Goal: Browse casually: Explore the website without a specific task or goal

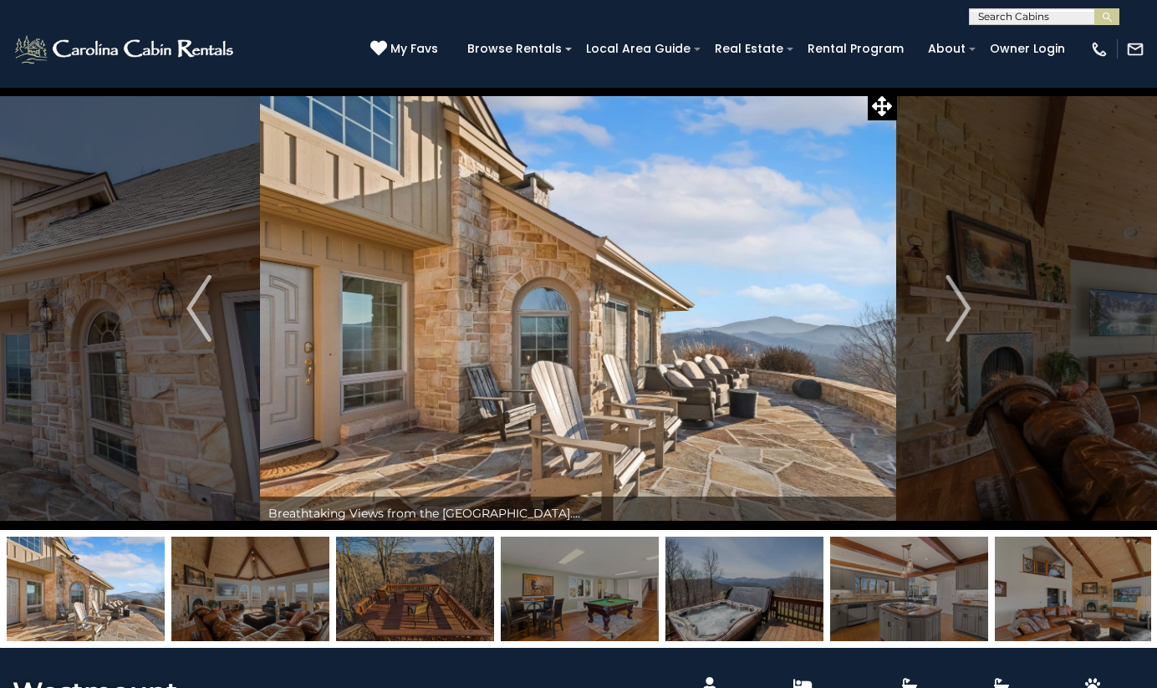
click at [436, 363] on img at bounding box center [578, 308] width 636 height 443
click at [956, 315] on img "Next" at bounding box center [958, 308] width 25 height 67
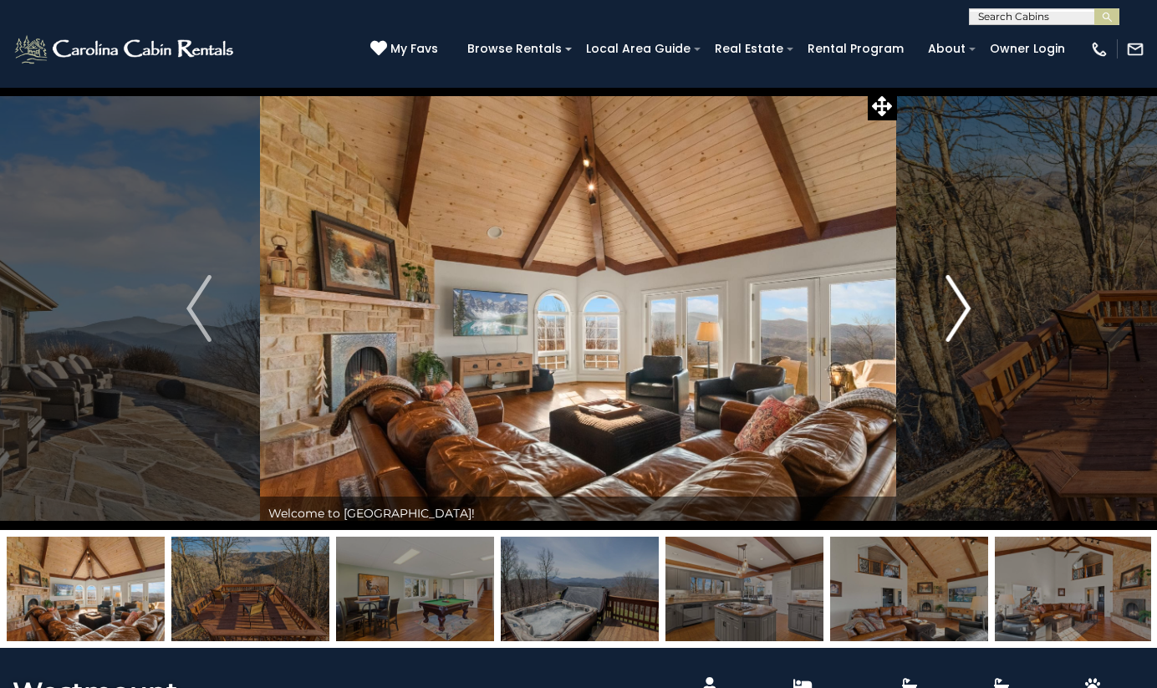
click at [956, 315] on img "Next" at bounding box center [958, 308] width 25 height 67
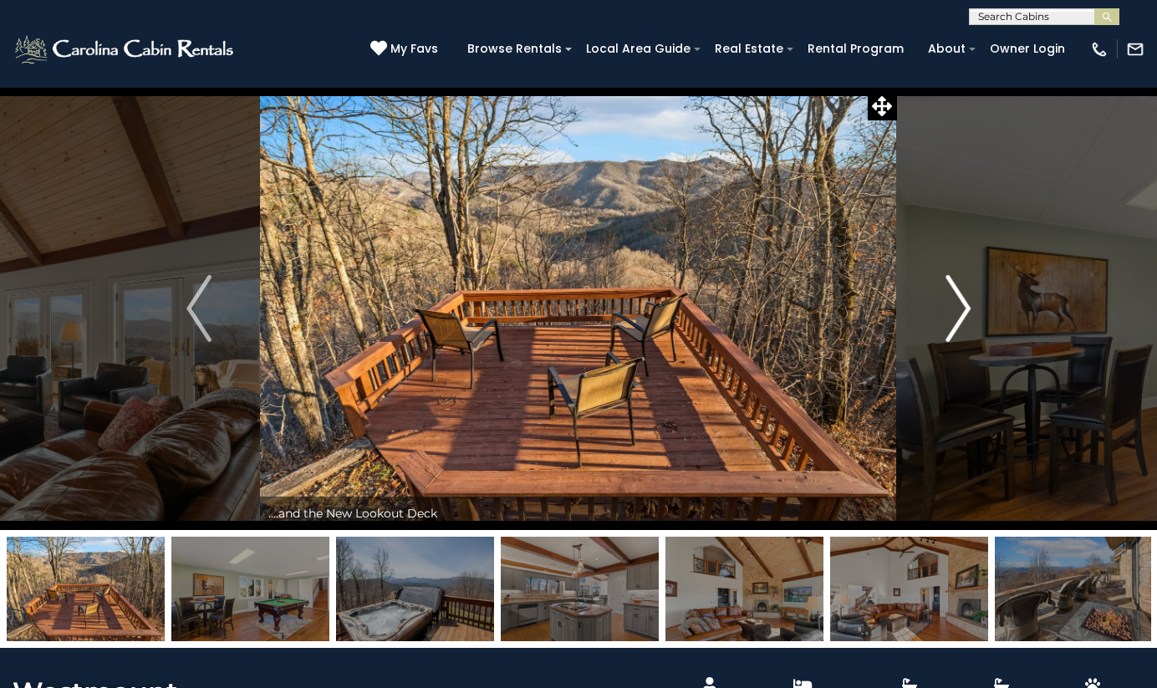
click at [956, 315] on img "Next" at bounding box center [958, 308] width 25 height 67
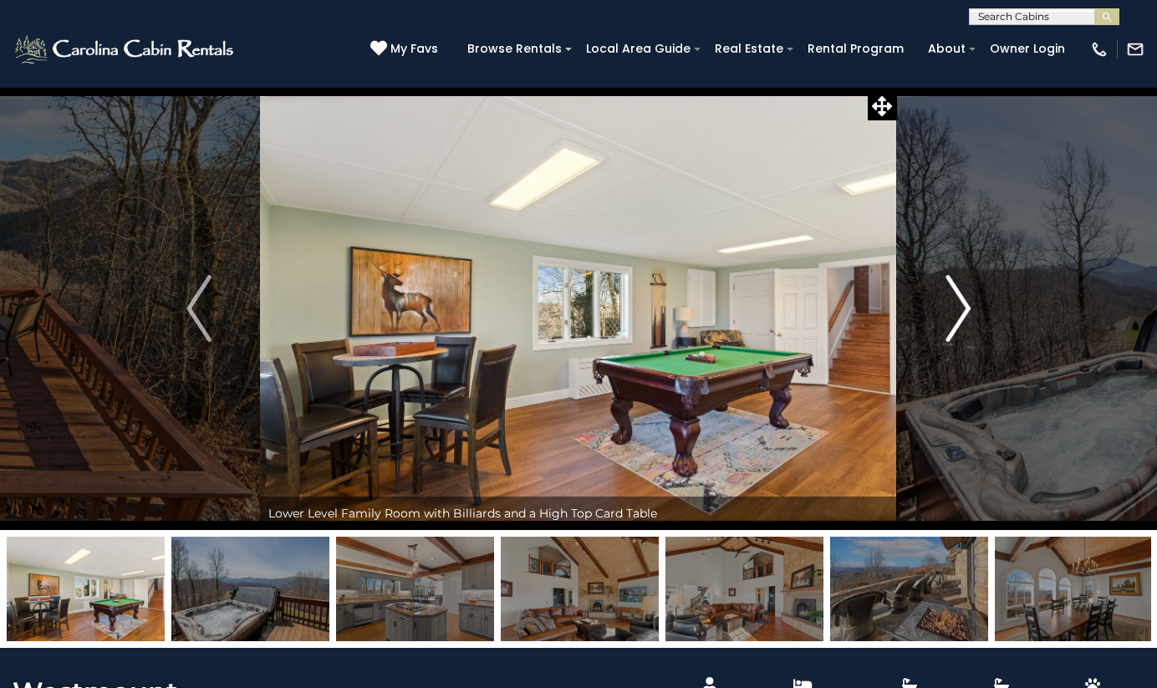
click at [956, 315] on img "Next" at bounding box center [958, 308] width 25 height 67
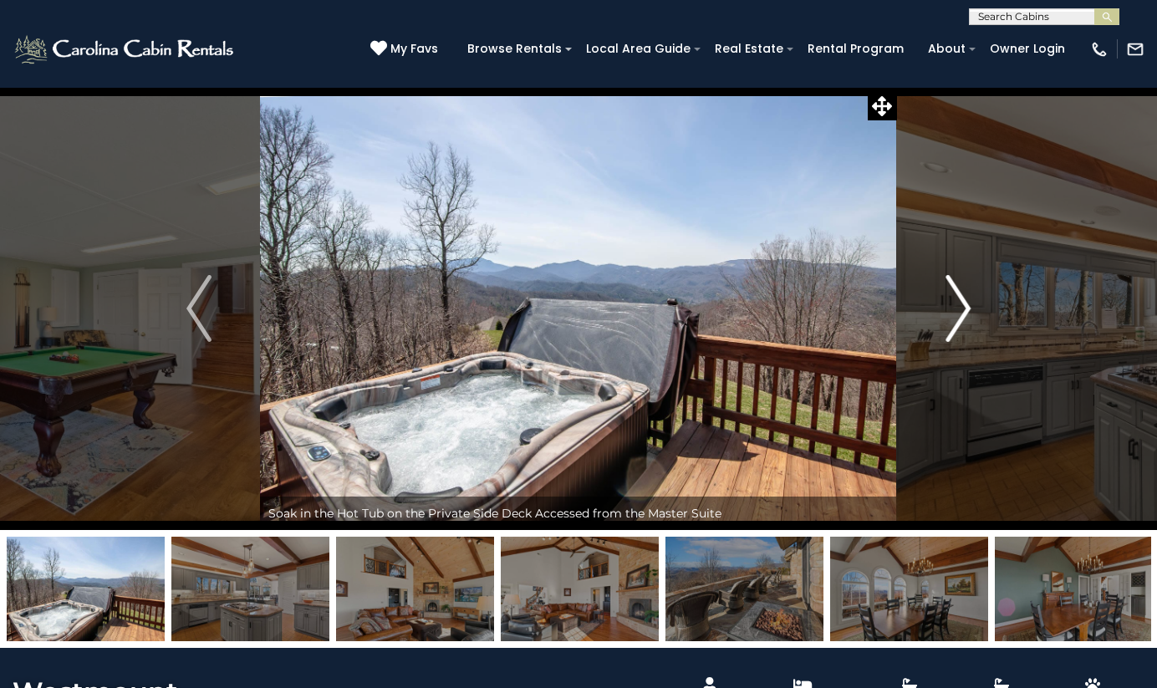
click at [956, 315] on img "Next" at bounding box center [958, 308] width 25 height 67
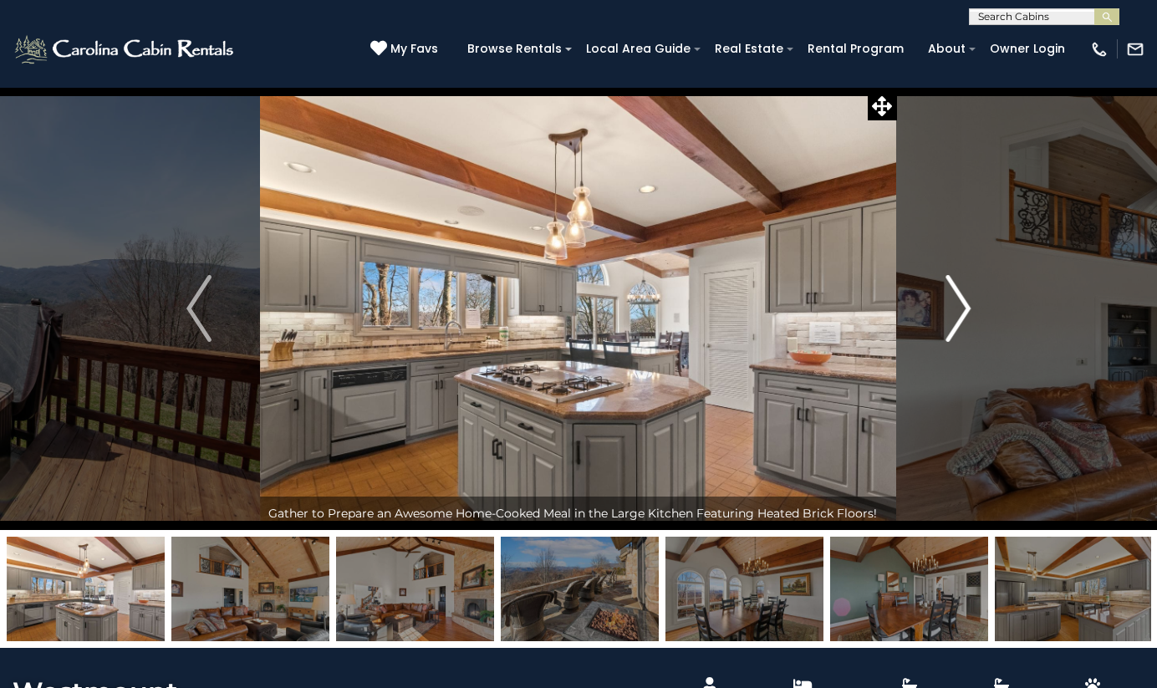
click at [956, 315] on img "Next" at bounding box center [958, 308] width 25 height 67
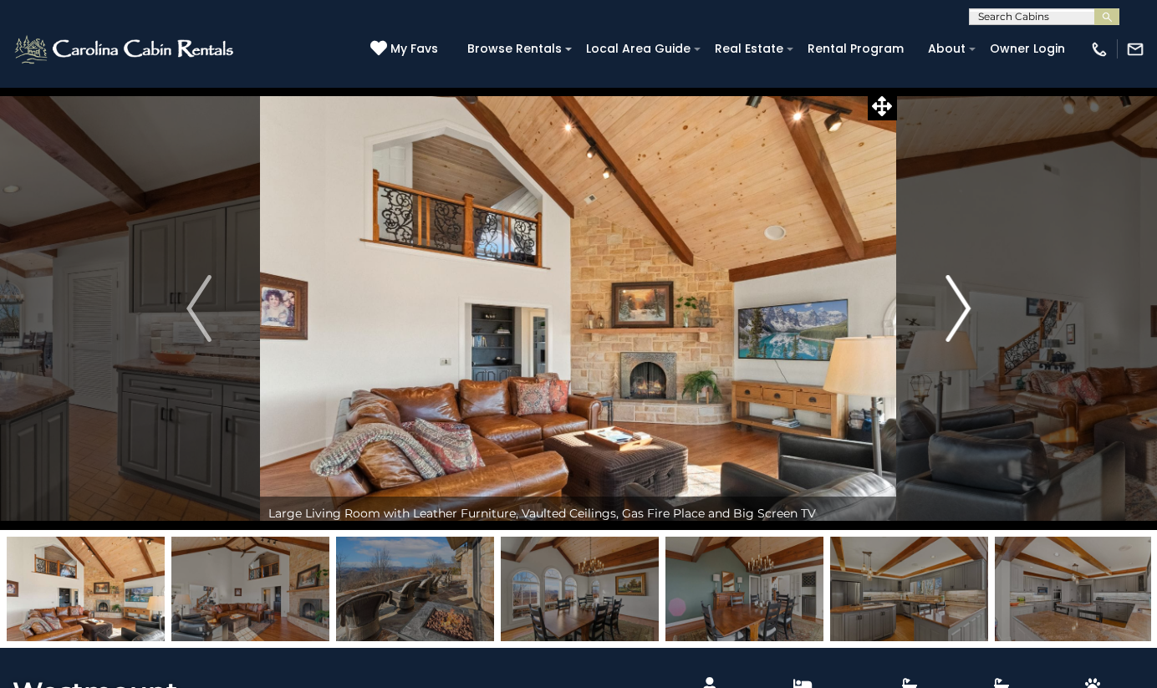
click at [956, 315] on img "Next" at bounding box center [958, 308] width 25 height 67
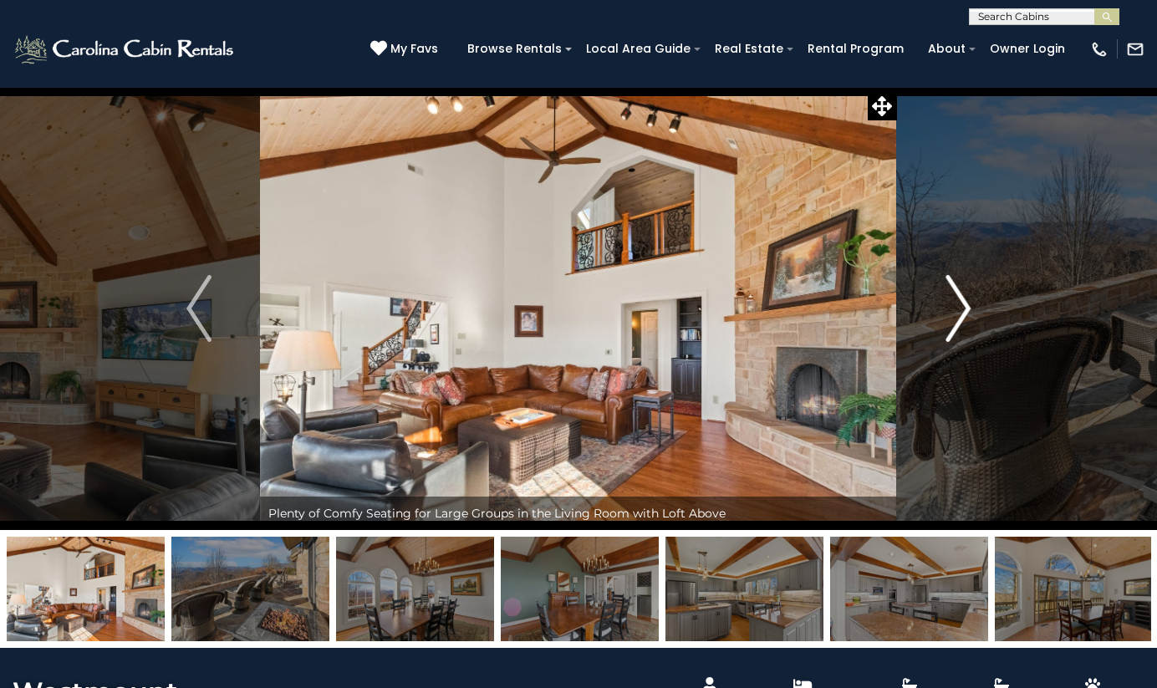
click at [956, 315] on img "Next" at bounding box center [958, 308] width 25 height 67
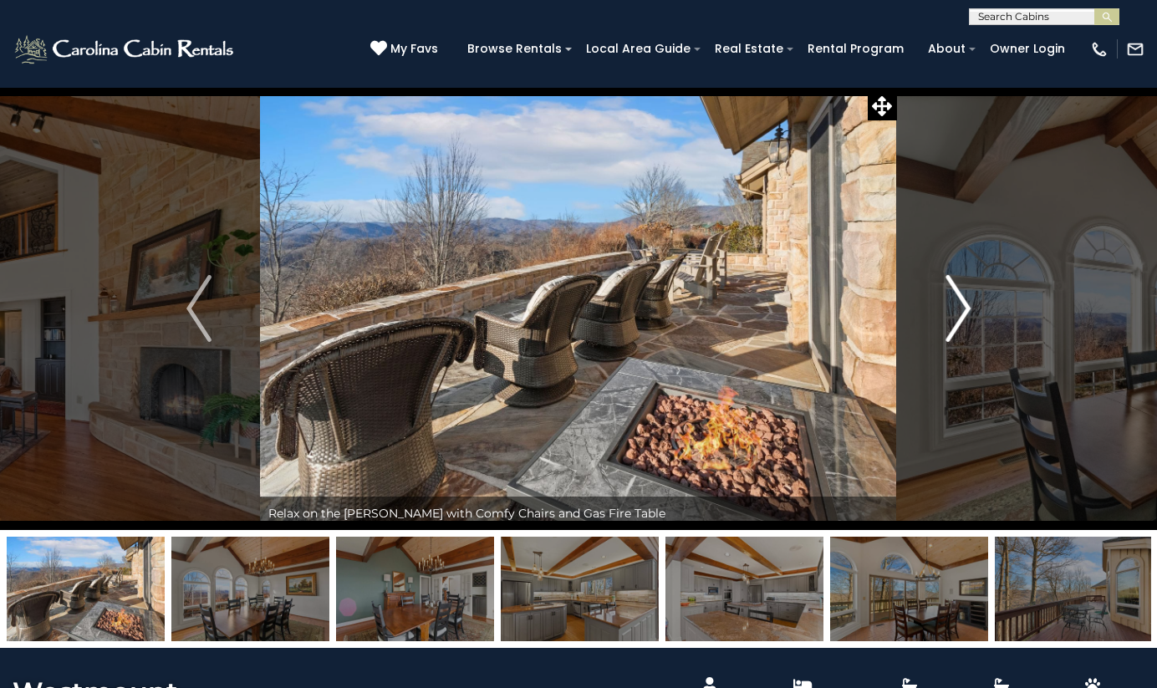
click at [956, 315] on img "Next" at bounding box center [958, 308] width 25 height 67
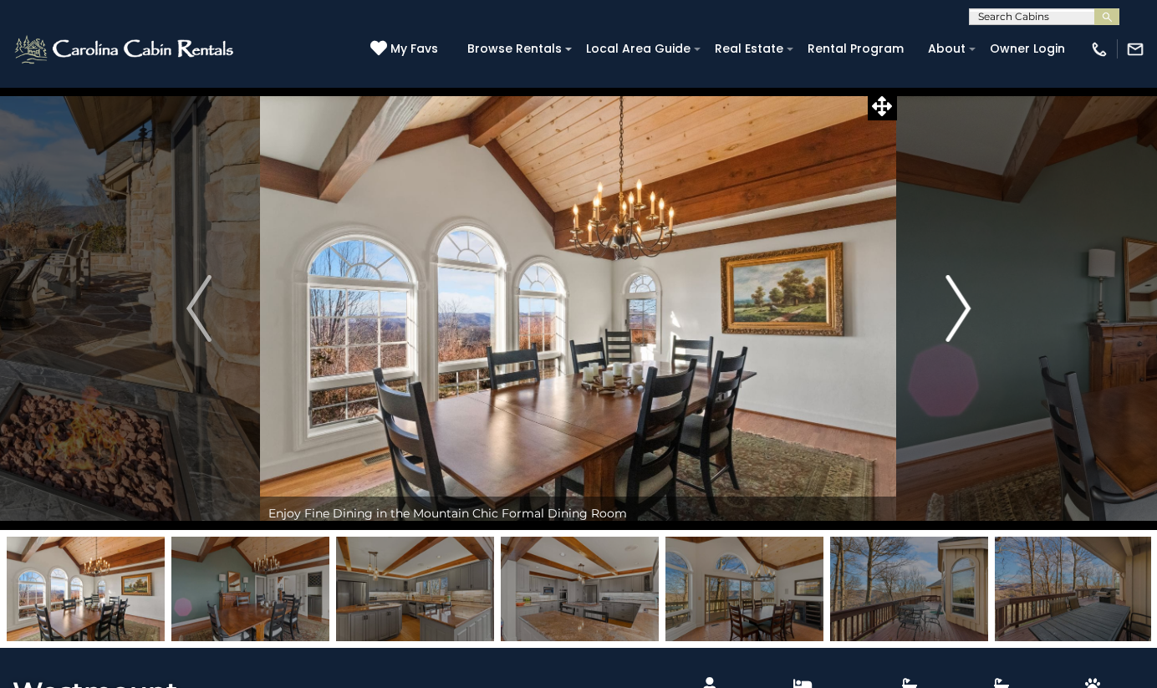
click at [956, 315] on img "Next" at bounding box center [958, 308] width 25 height 67
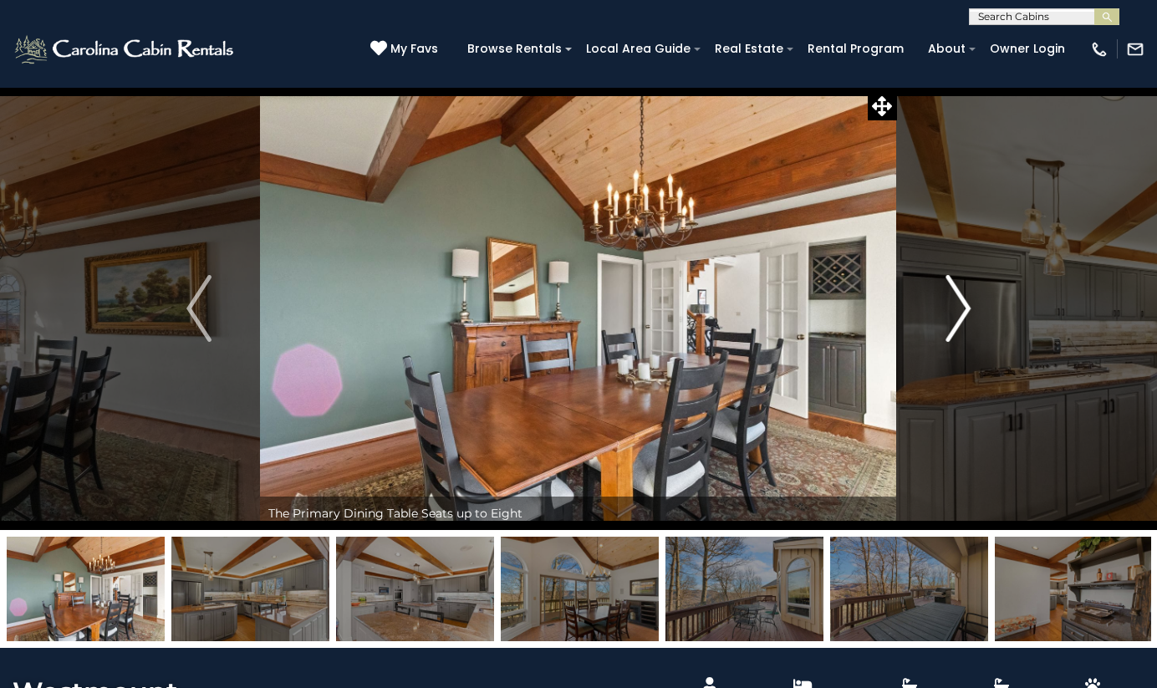
click at [952, 325] on img "Next" at bounding box center [958, 308] width 25 height 67
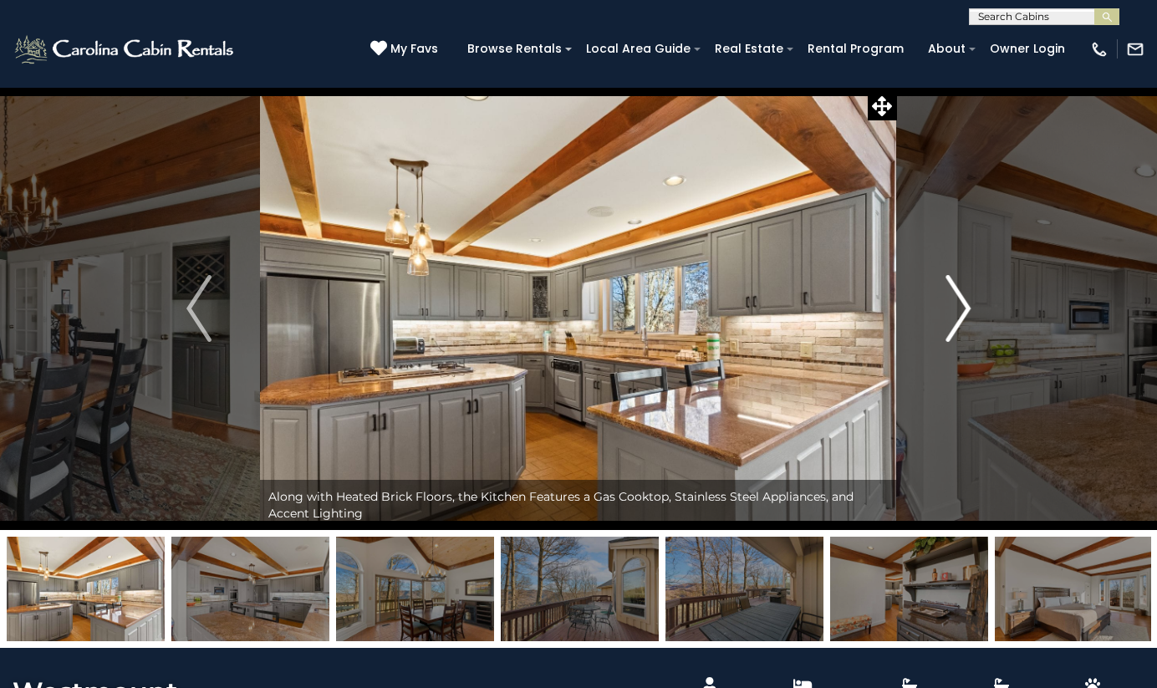
click at [952, 325] on img "Next" at bounding box center [958, 308] width 25 height 67
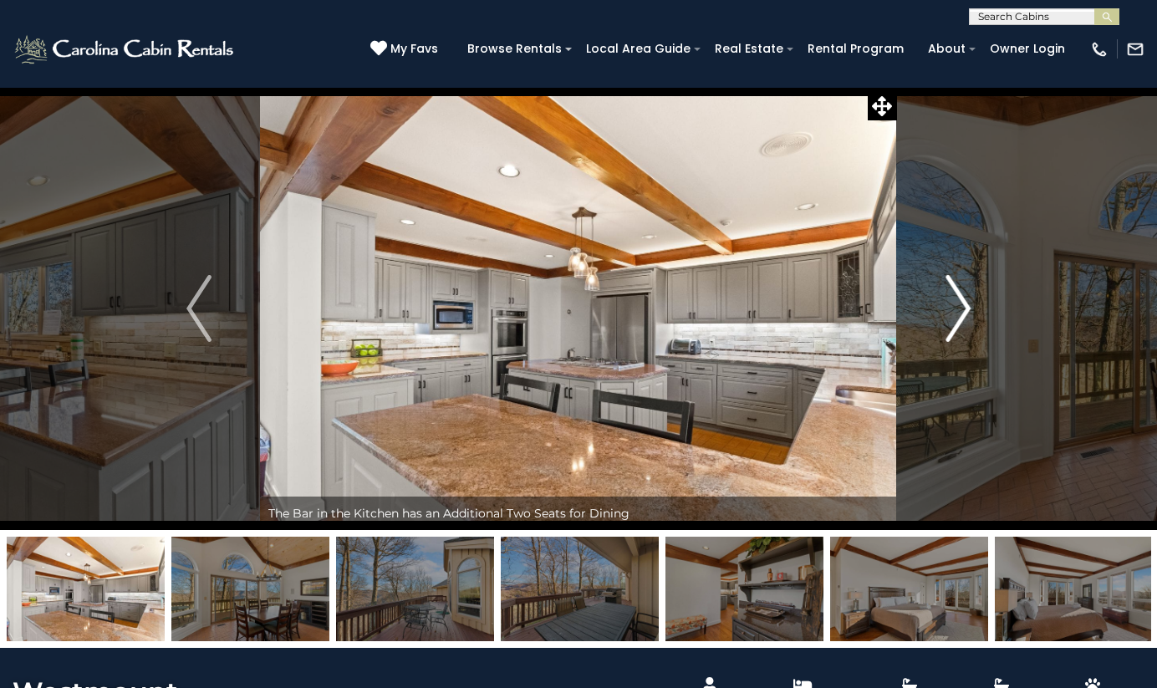
click at [952, 325] on img "Next" at bounding box center [958, 308] width 25 height 67
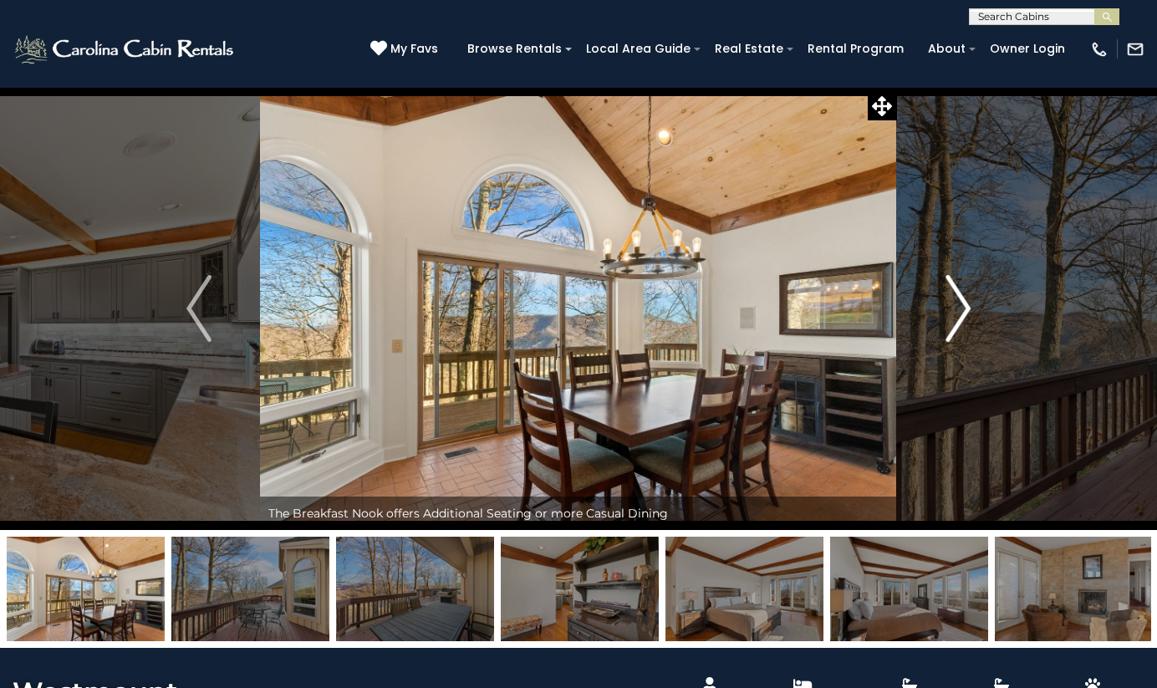
click at [952, 325] on img "Next" at bounding box center [958, 308] width 25 height 67
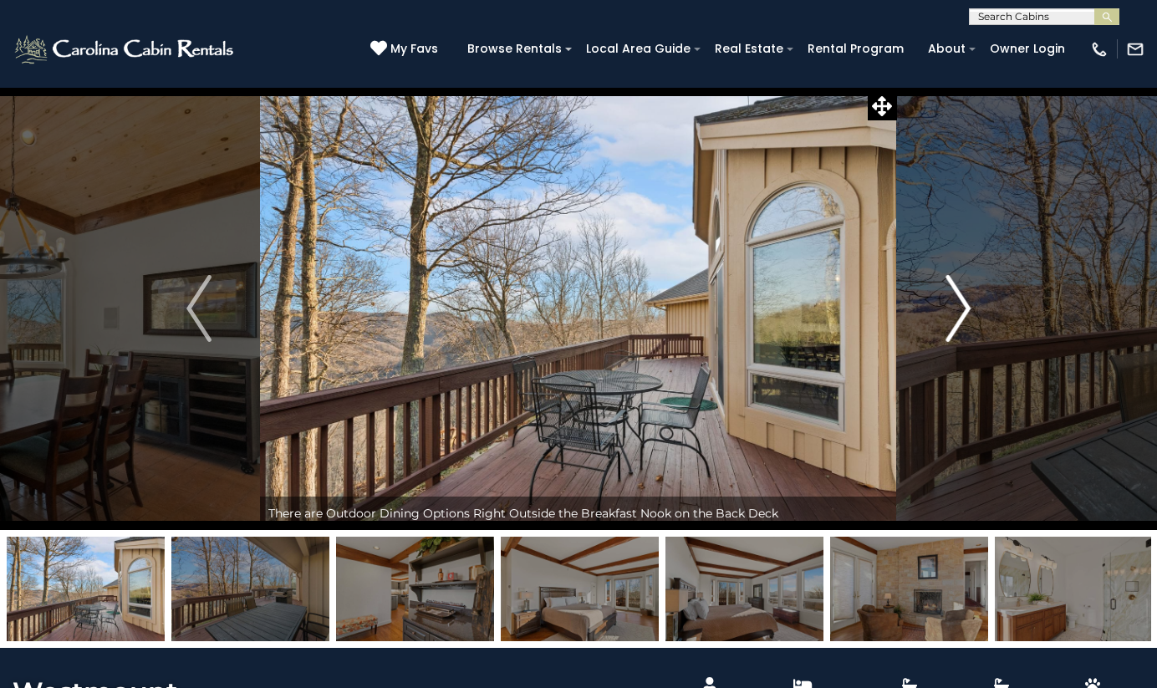
click at [952, 325] on img "Next" at bounding box center [958, 308] width 25 height 67
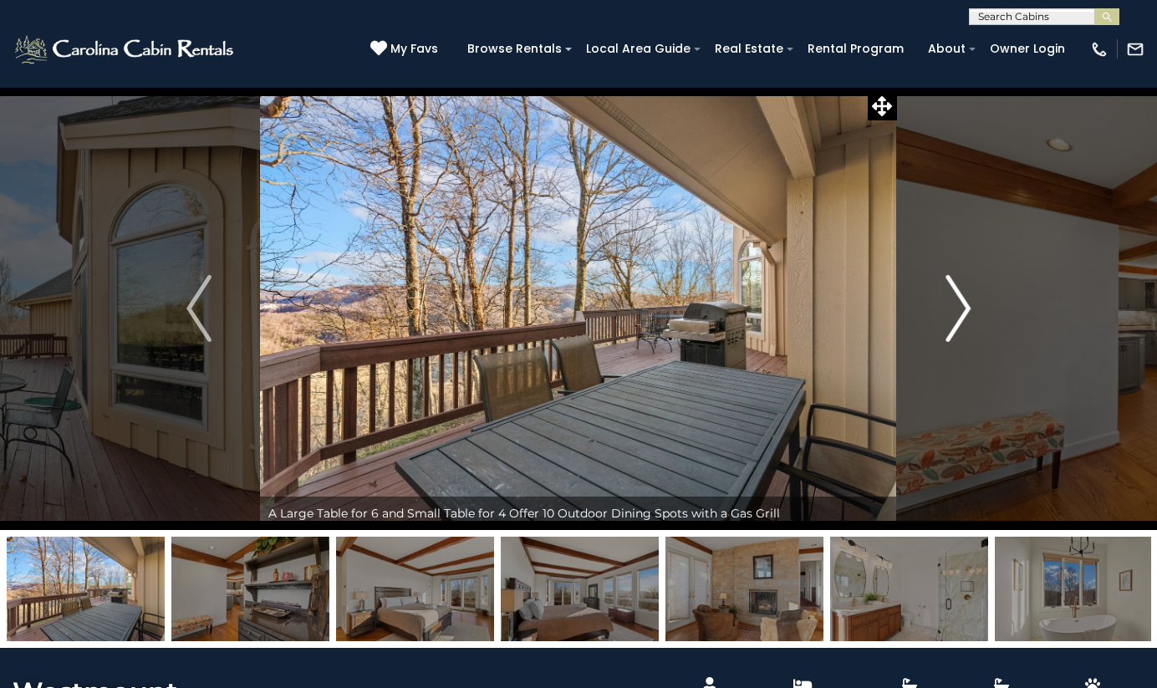
click at [952, 325] on img "Next" at bounding box center [958, 308] width 25 height 67
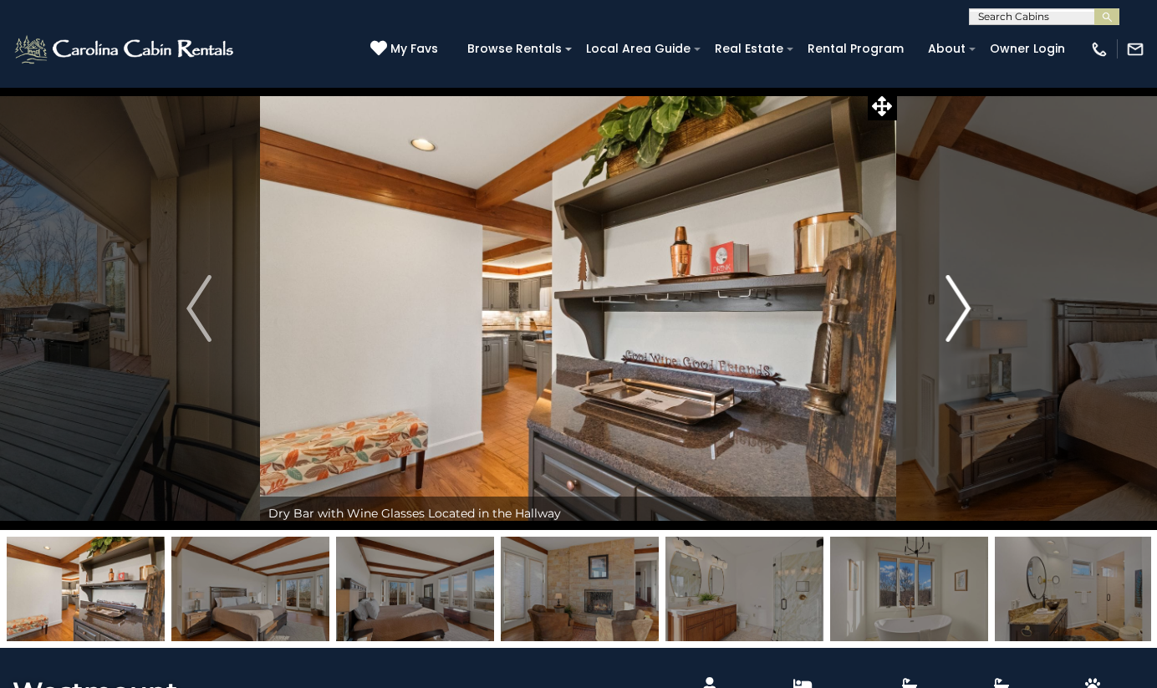
click at [952, 325] on img "Next" at bounding box center [958, 308] width 25 height 67
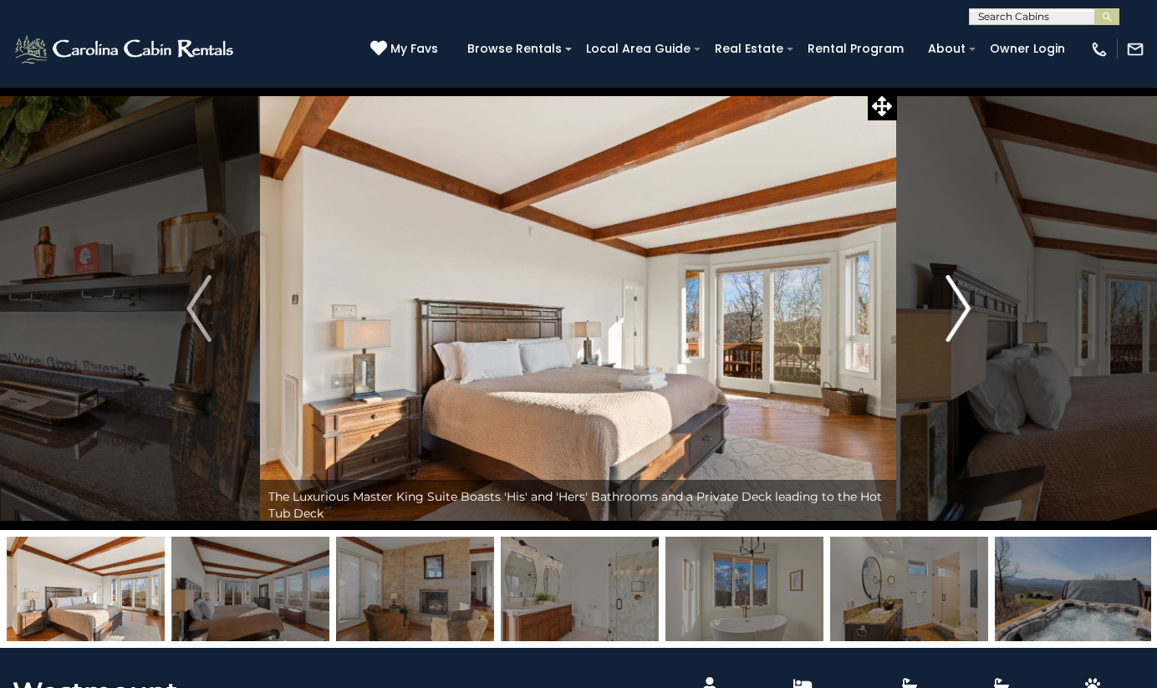
click at [952, 325] on img "Next" at bounding box center [958, 308] width 25 height 67
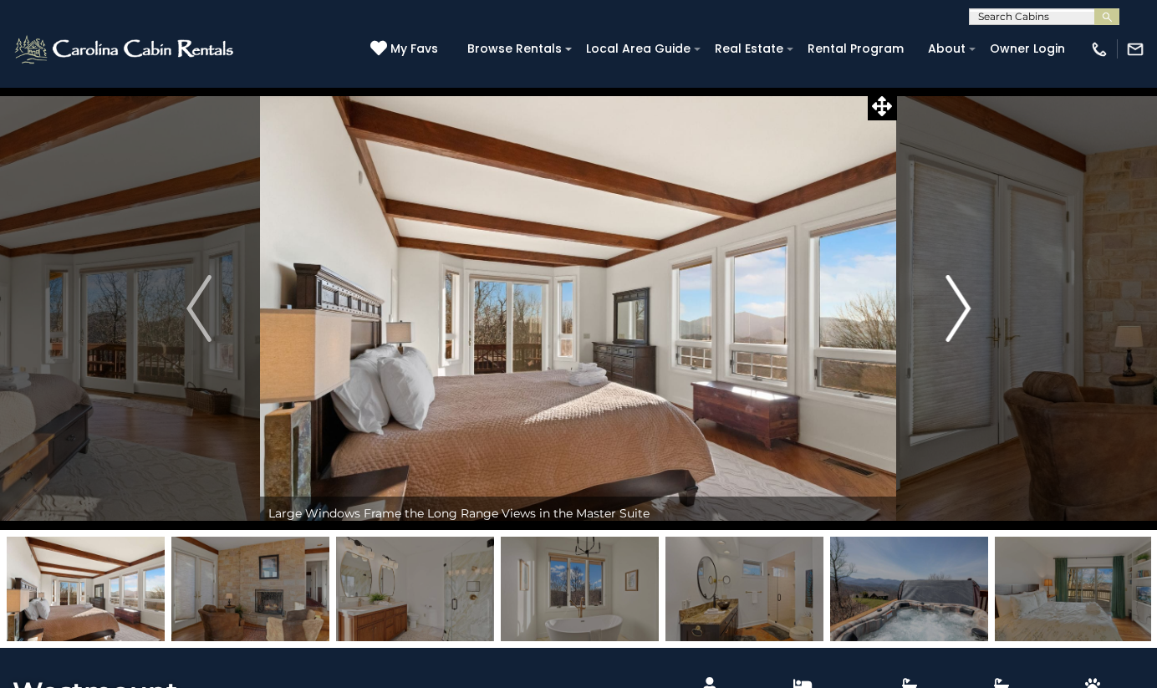
click at [952, 325] on img "Next" at bounding box center [958, 308] width 25 height 67
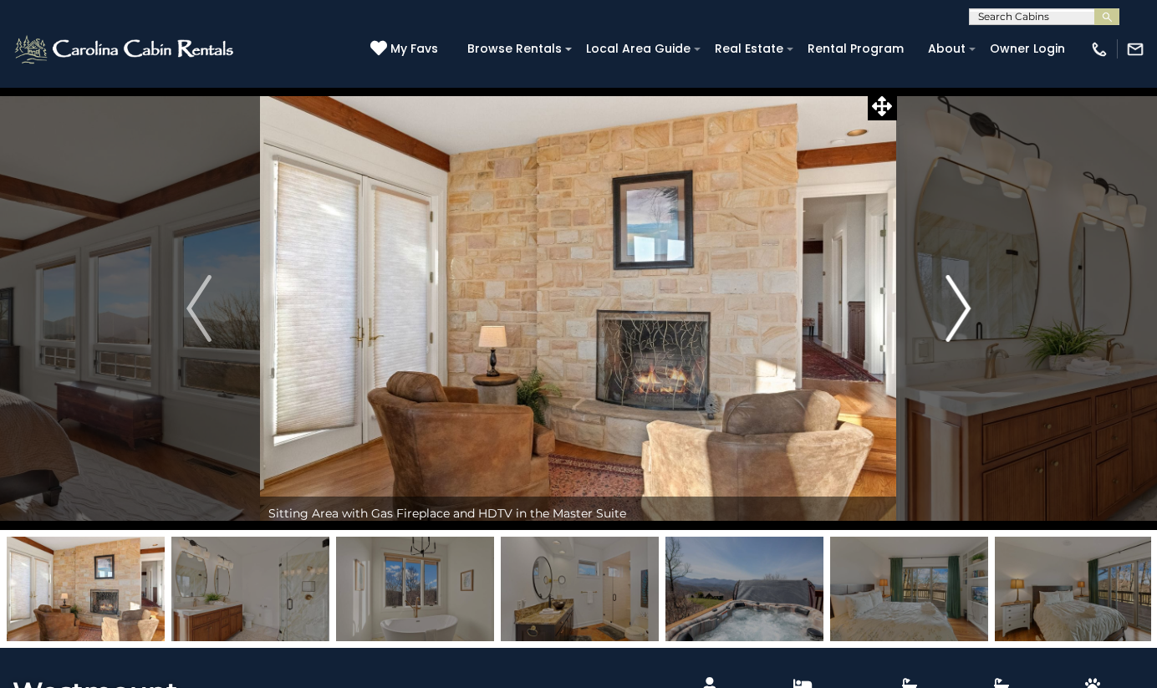
click at [952, 325] on img "Next" at bounding box center [958, 308] width 25 height 67
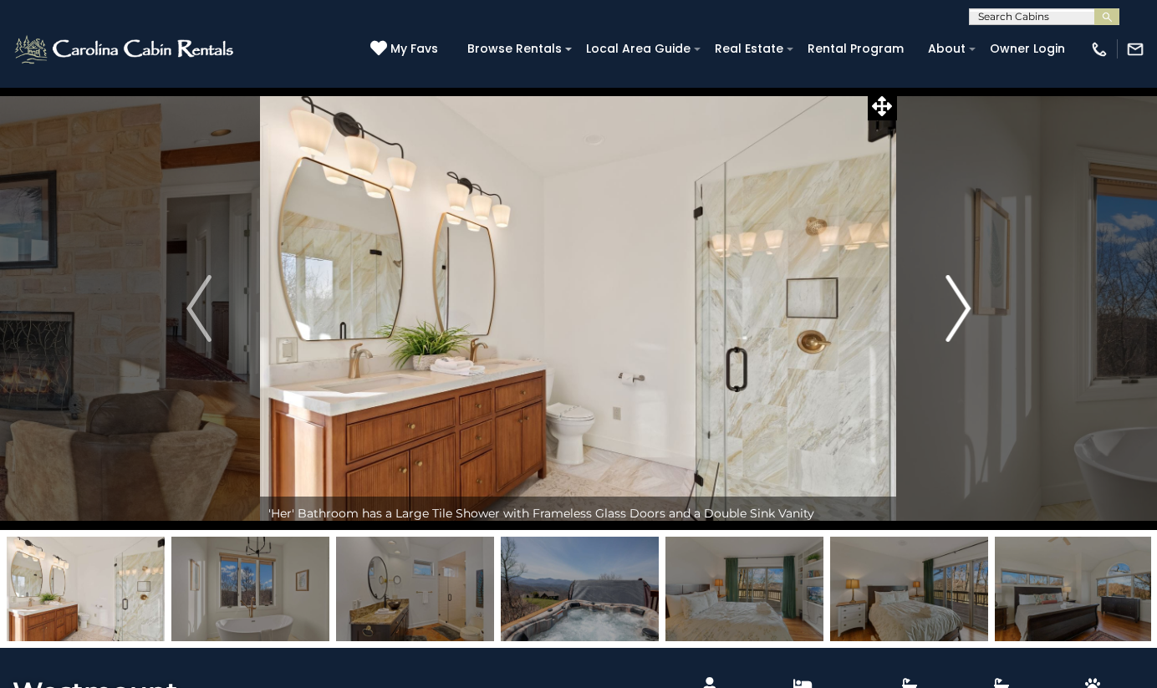
click at [952, 325] on img "Next" at bounding box center [958, 308] width 25 height 67
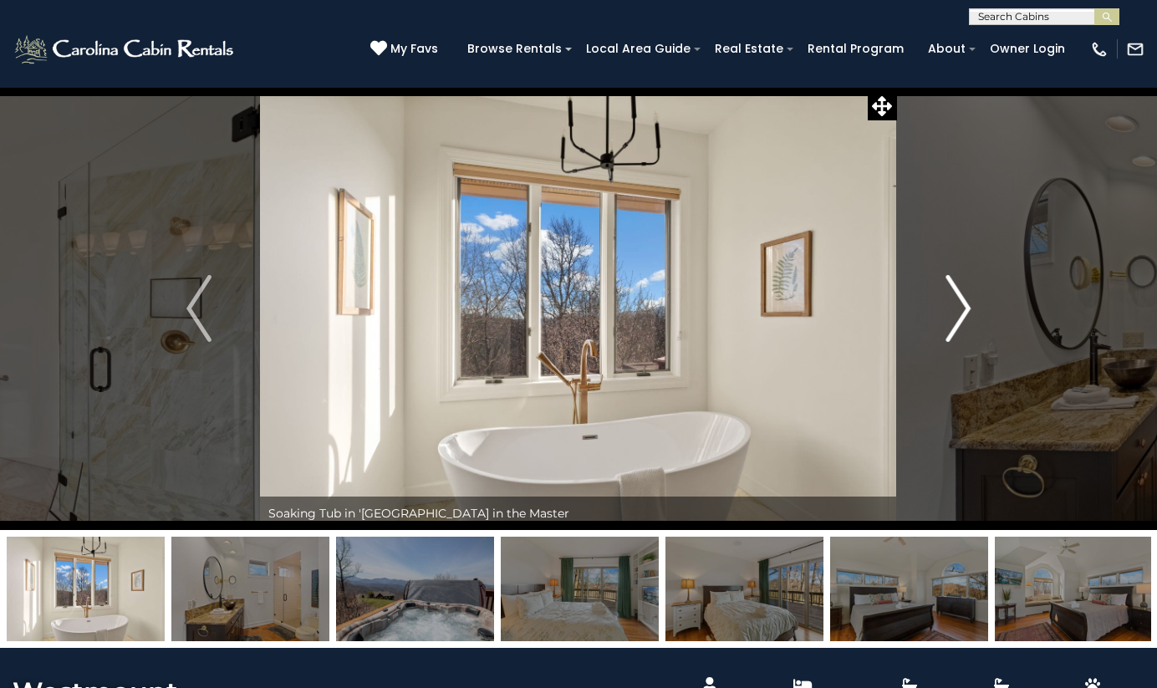
click at [952, 325] on img "Next" at bounding box center [958, 308] width 25 height 67
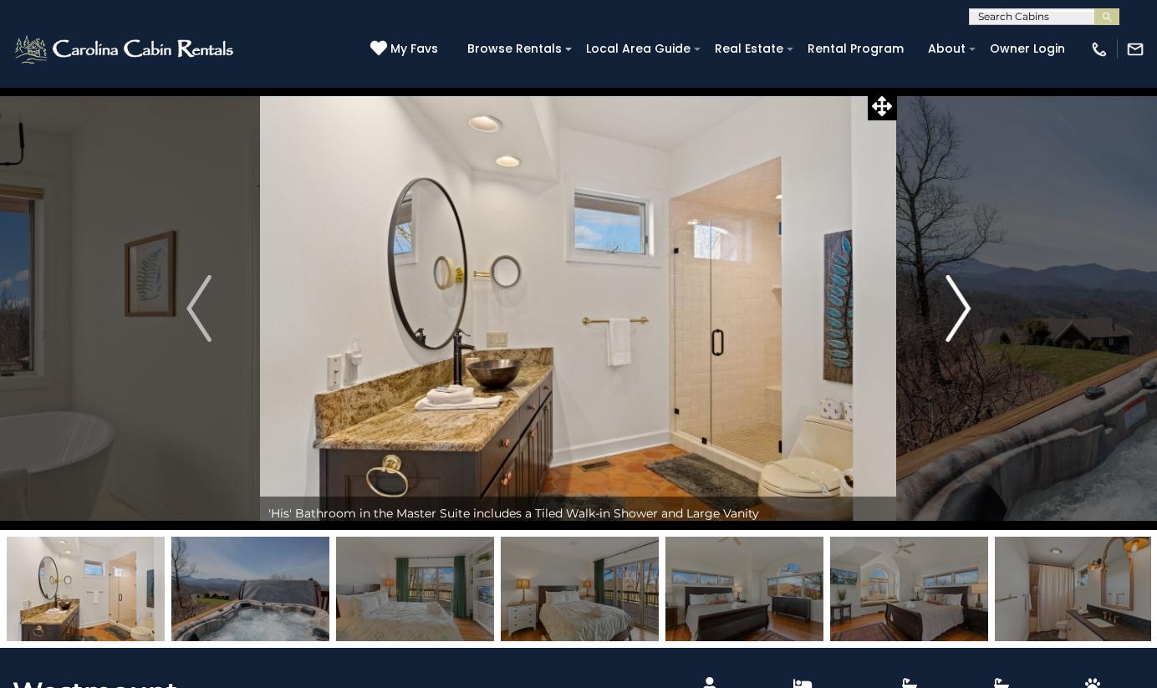
click at [952, 325] on img "Next" at bounding box center [958, 308] width 25 height 67
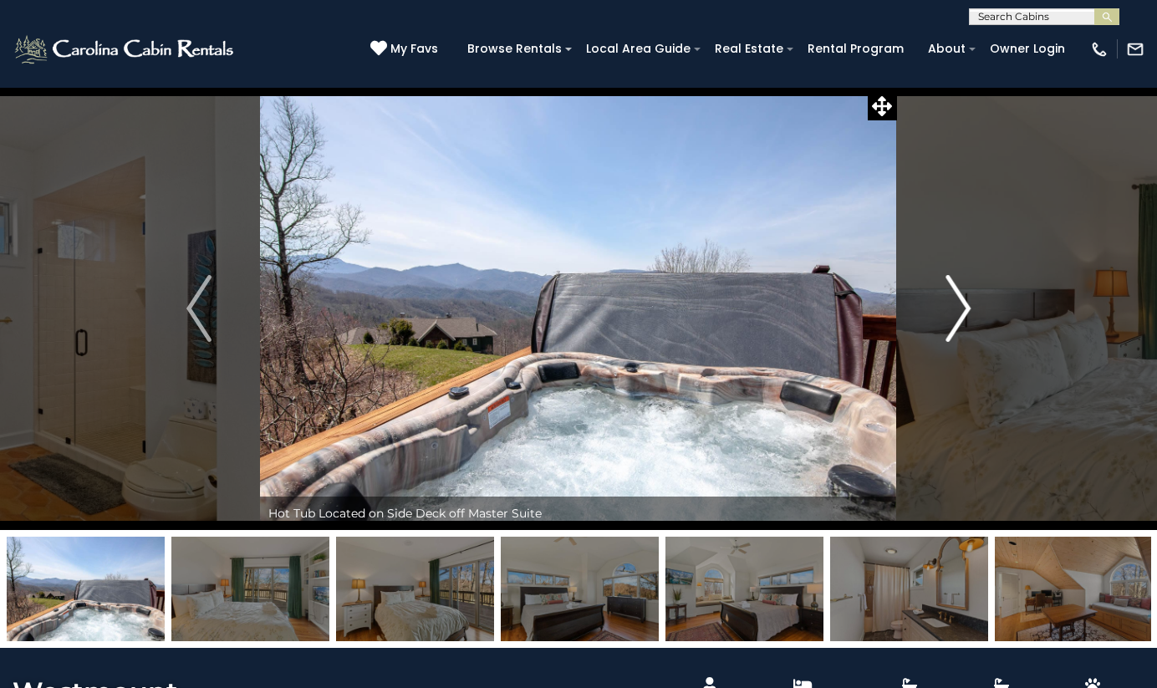
click at [952, 325] on img "Next" at bounding box center [958, 308] width 25 height 67
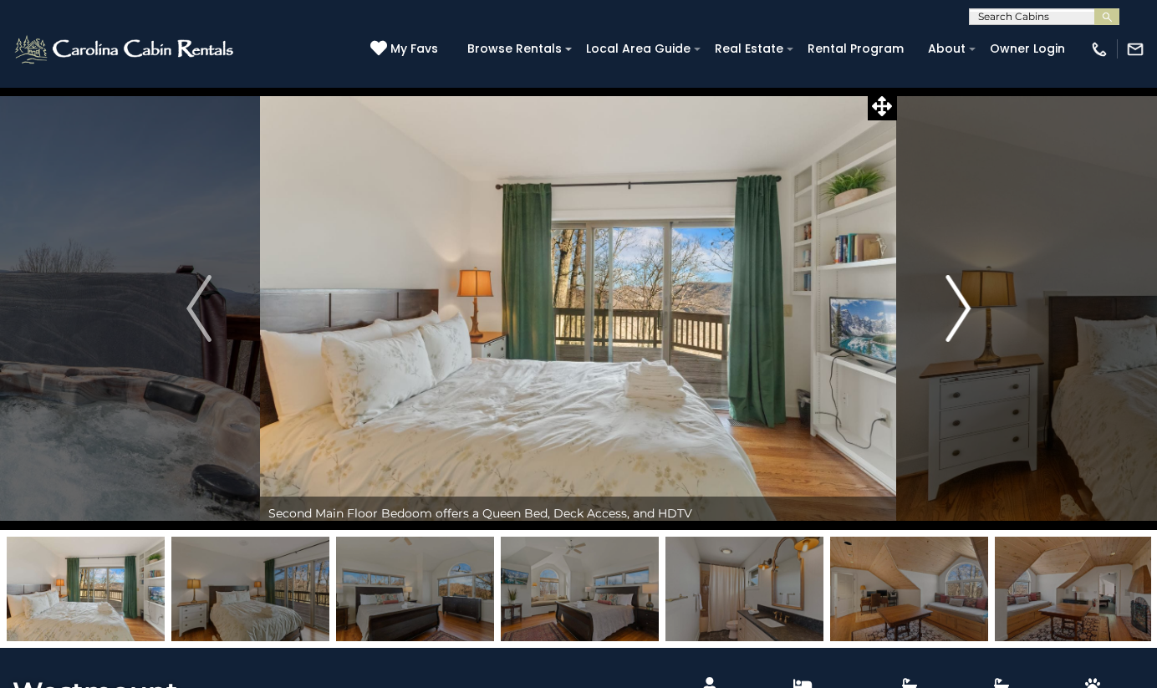
click at [952, 325] on img "Next" at bounding box center [958, 308] width 25 height 67
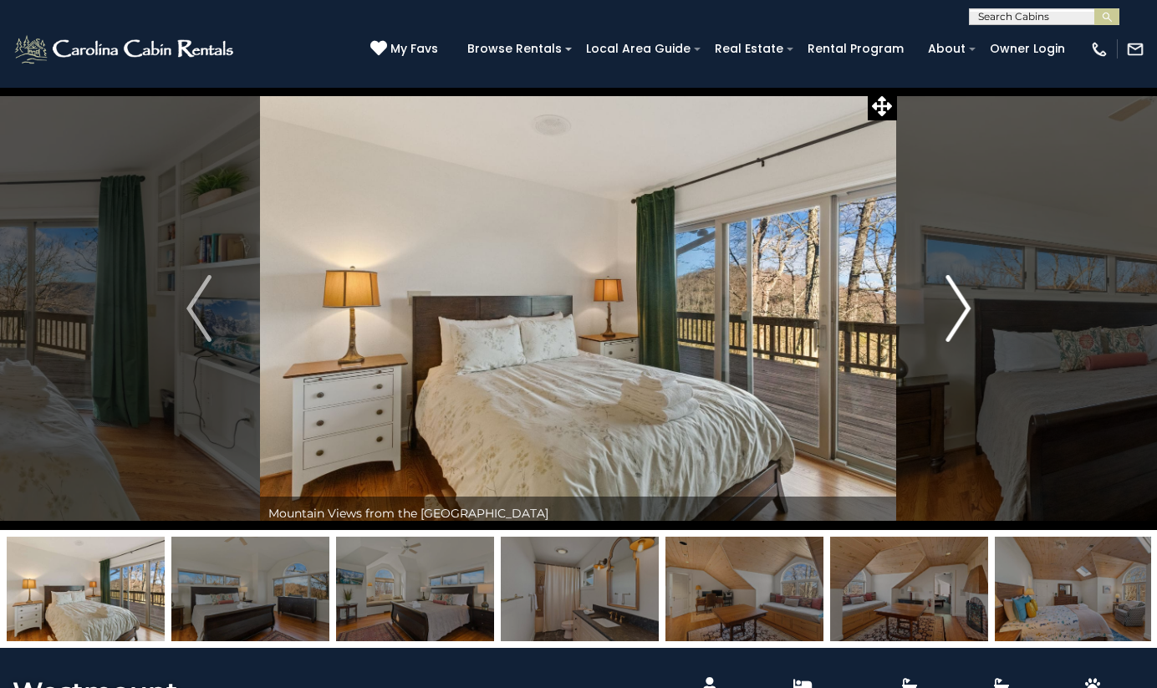
click at [952, 325] on img "Next" at bounding box center [958, 308] width 25 height 67
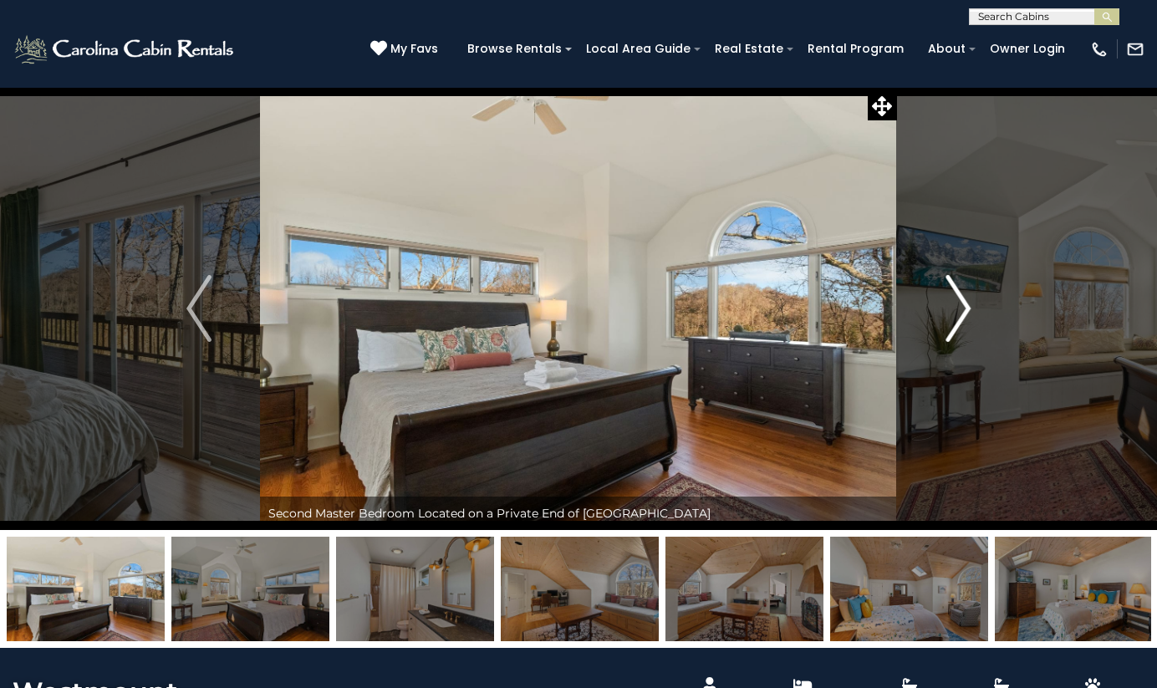
click at [957, 319] on img "Next" at bounding box center [958, 308] width 25 height 67
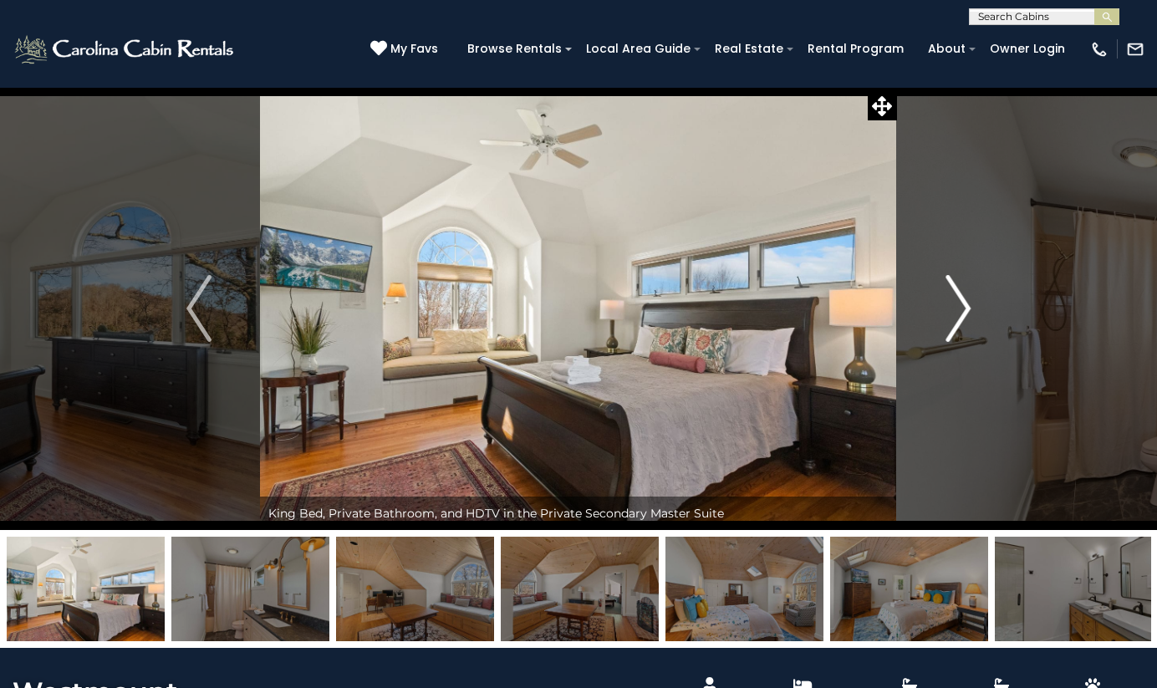
click at [957, 319] on img "Next" at bounding box center [958, 308] width 25 height 67
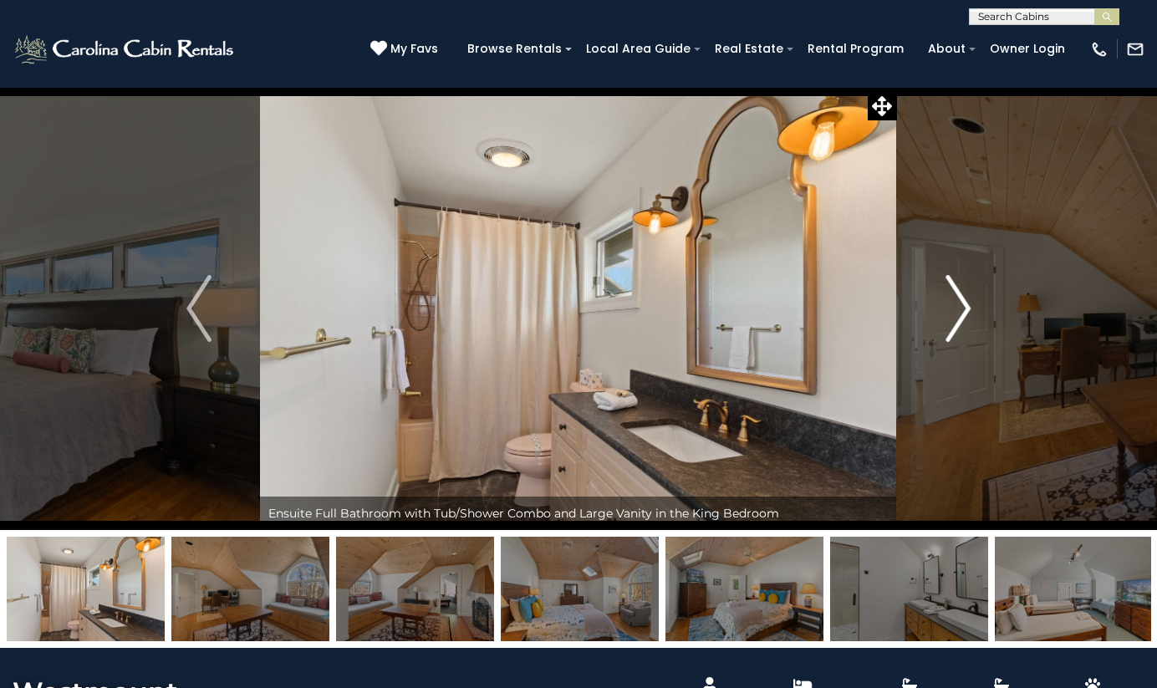
click at [957, 319] on img "Next" at bounding box center [958, 308] width 25 height 67
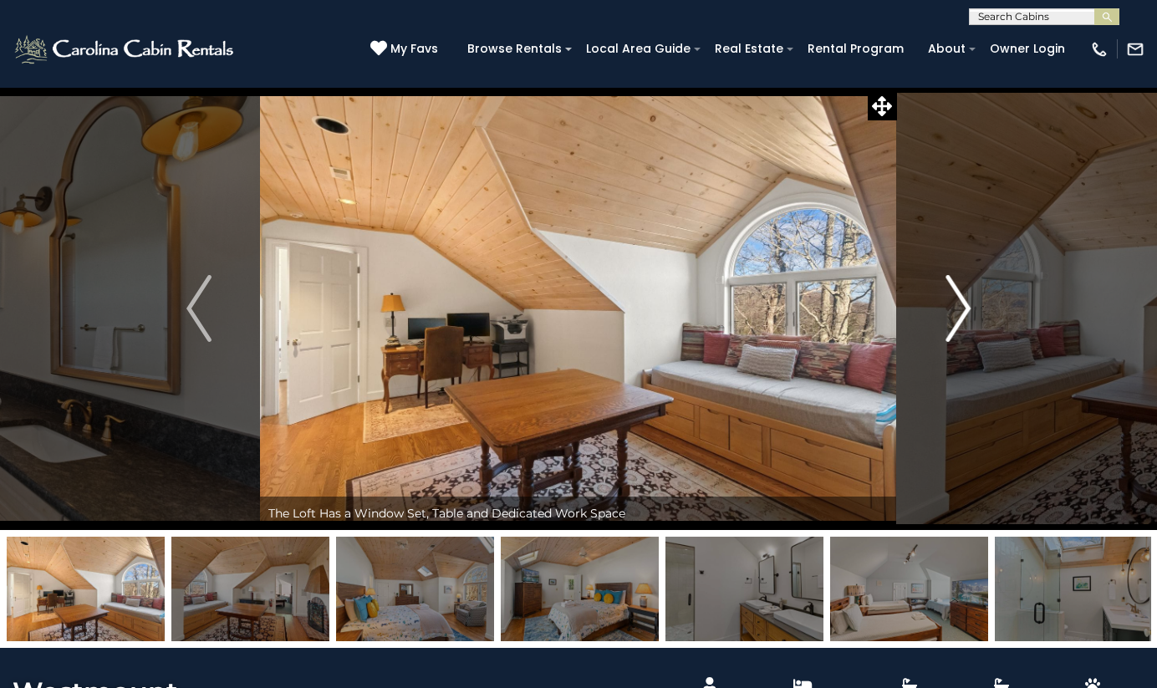
click at [957, 319] on img "Next" at bounding box center [958, 308] width 25 height 67
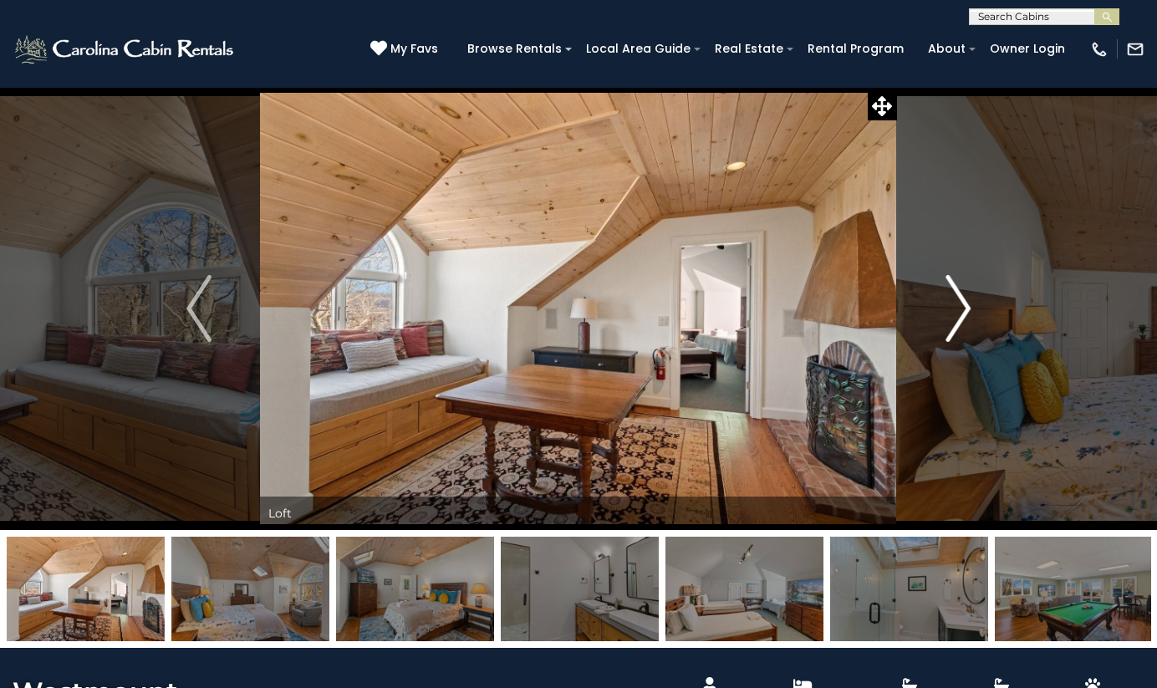
click at [959, 312] on img "Next" at bounding box center [958, 308] width 25 height 67
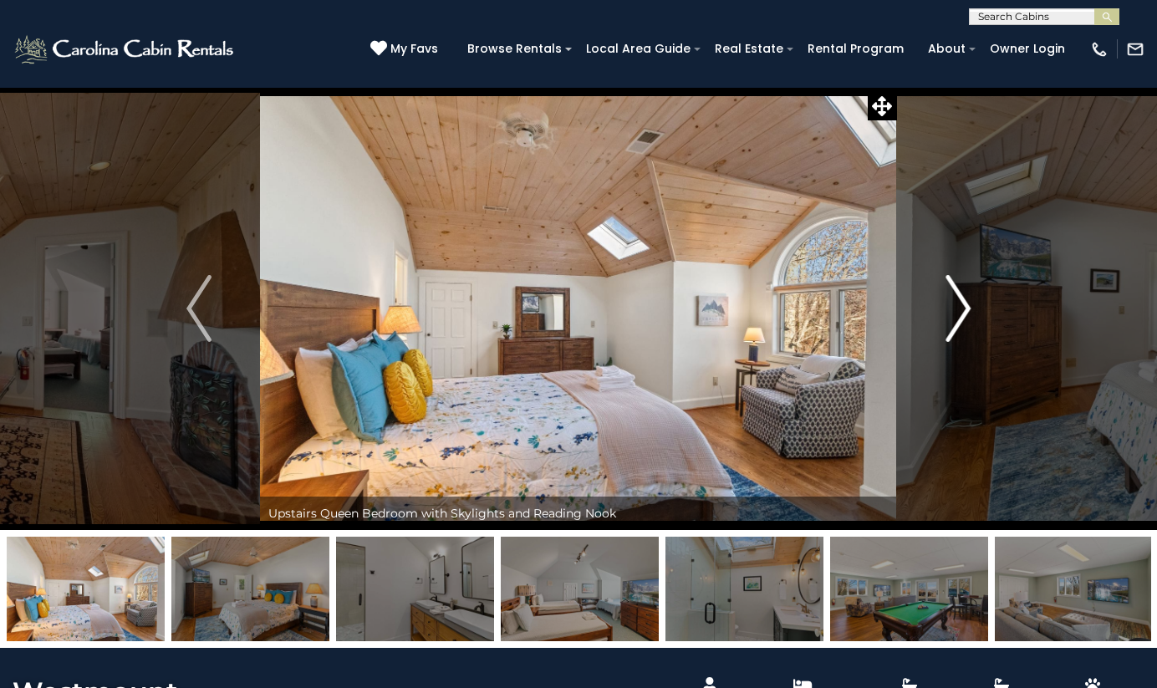
click at [959, 312] on img "Next" at bounding box center [958, 308] width 25 height 67
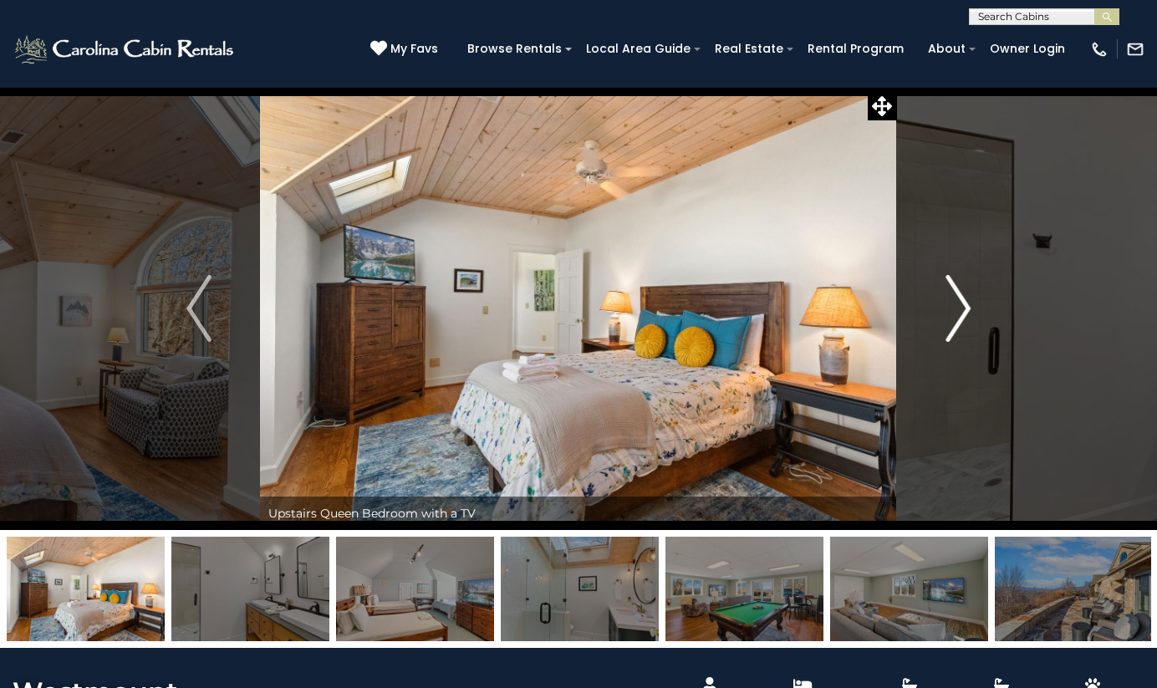
click at [959, 312] on img "Next" at bounding box center [958, 308] width 25 height 67
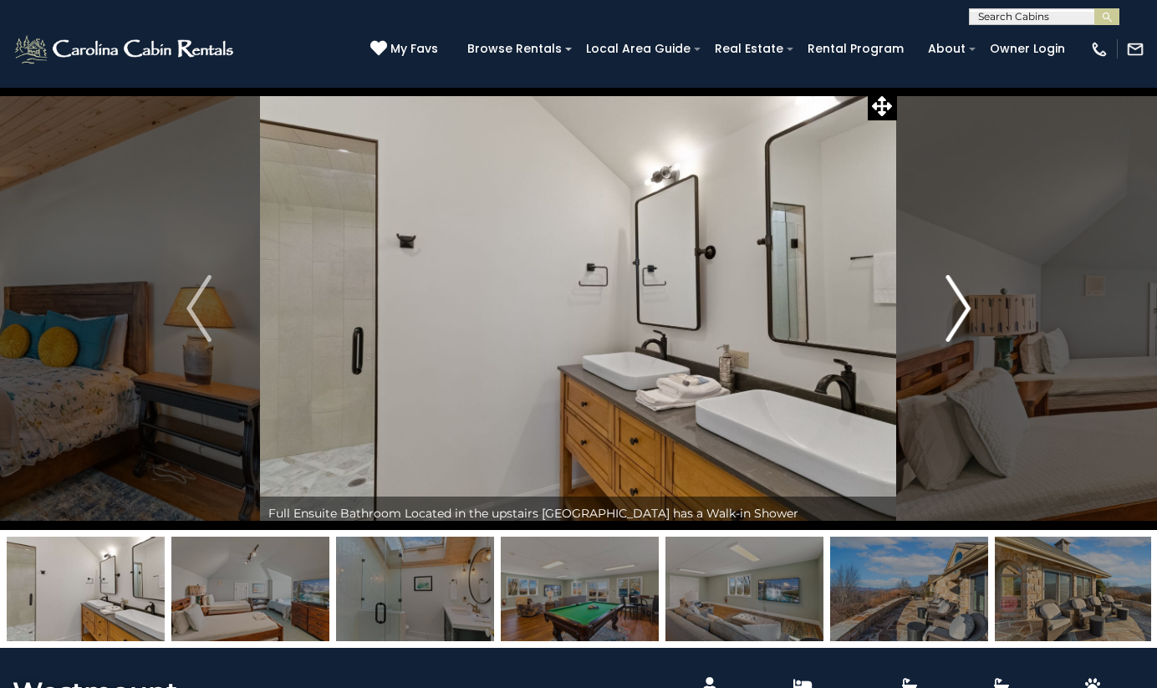
click at [959, 312] on img "Next" at bounding box center [958, 308] width 25 height 67
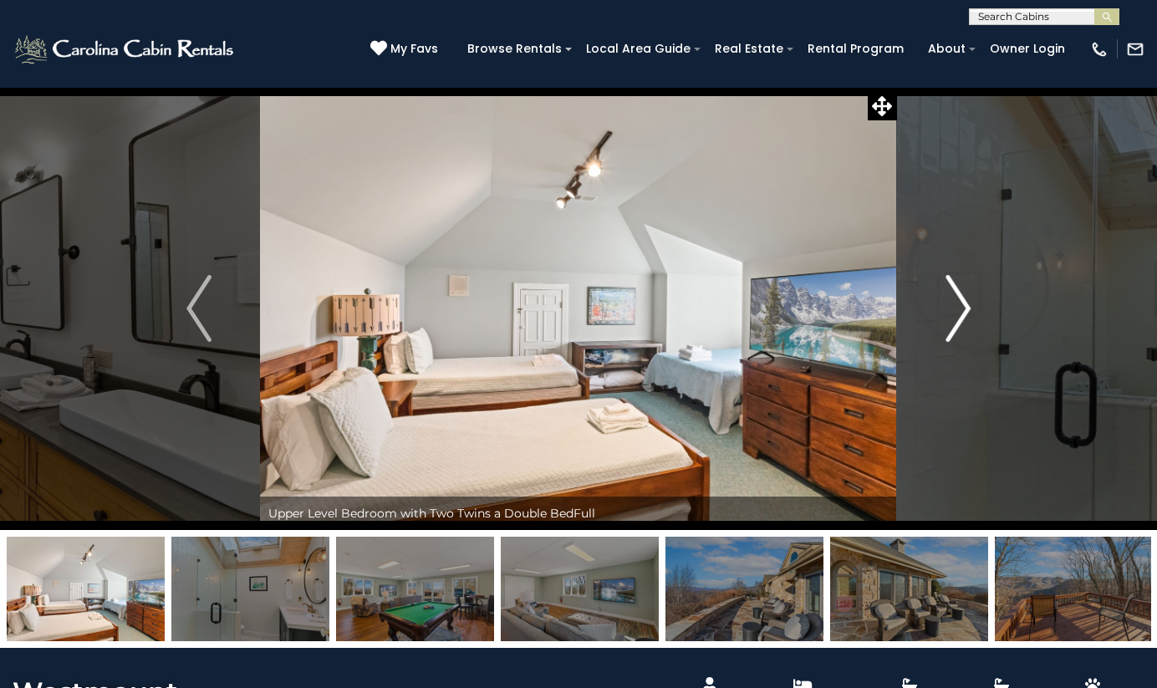
click at [959, 312] on img "Next" at bounding box center [958, 308] width 25 height 67
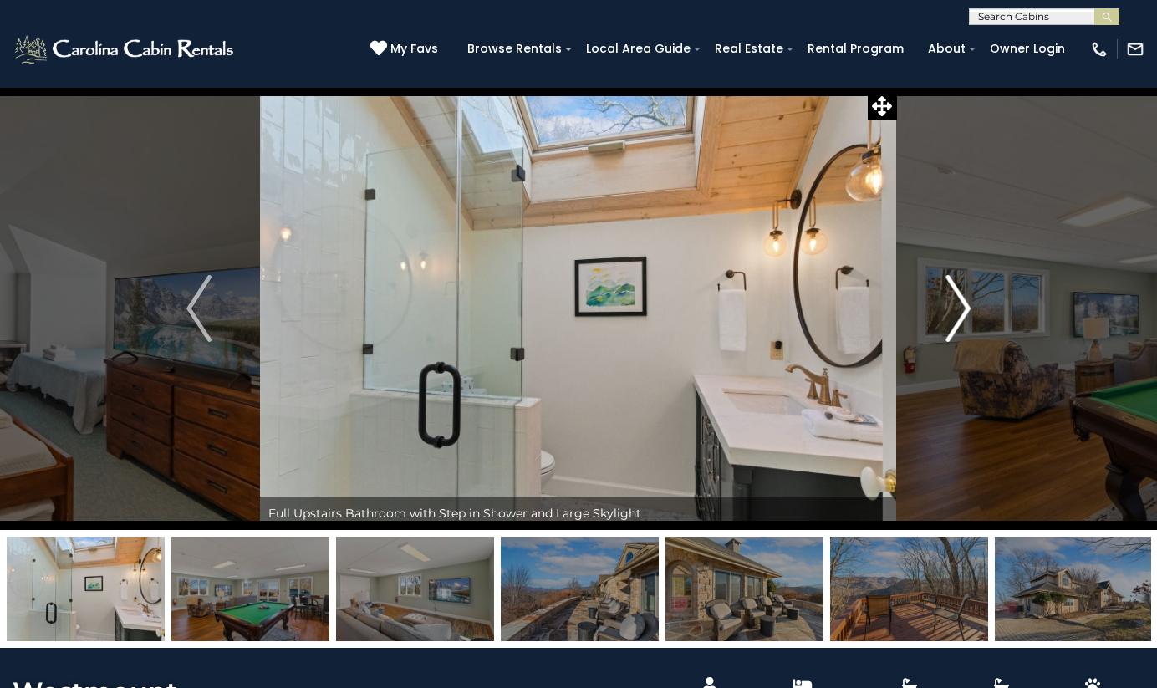
click at [959, 312] on img "Next" at bounding box center [958, 308] width 25 height 67
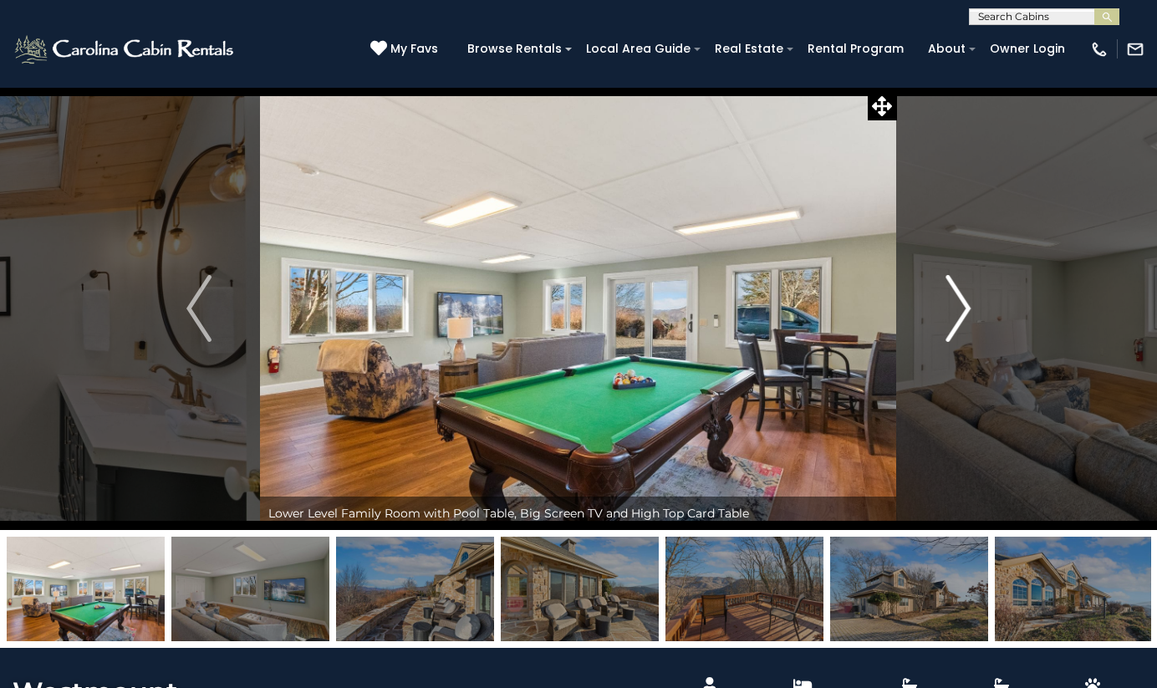
click at [959, 312] on img "Next" at bounding box center [958, 308] width 25 height 67
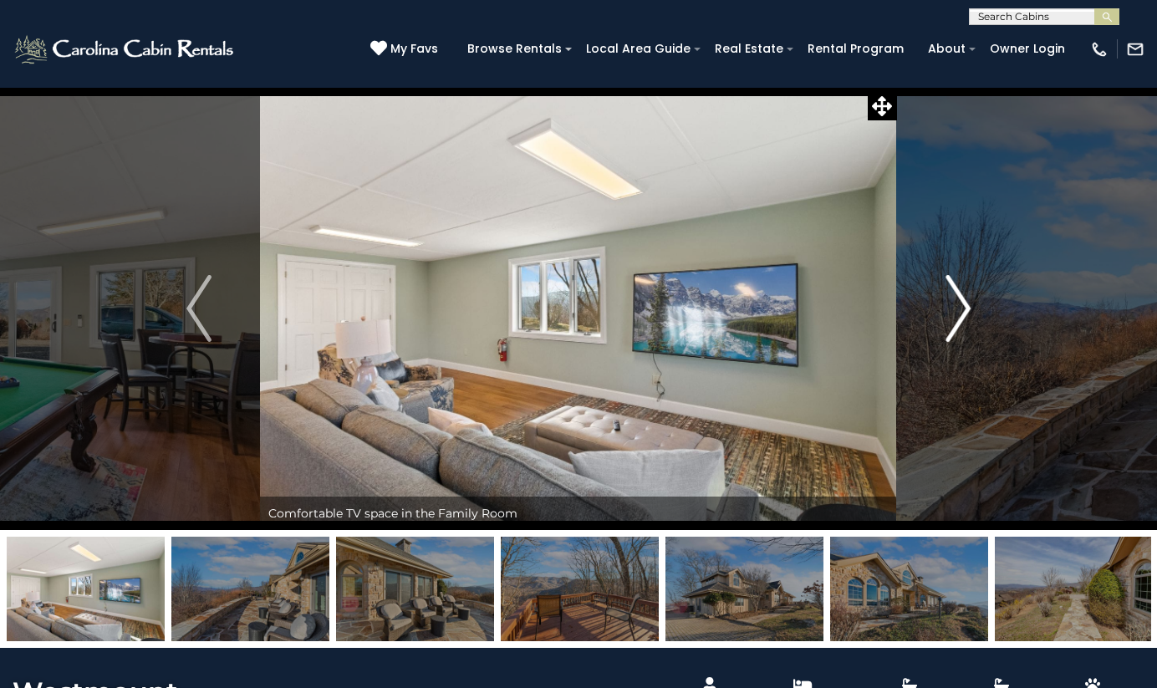
click at [959, 312] on img "Next" at bounding box center [958, 308] width 25 height 67
